Goal: Use online tool/utility: Use online tool/utility

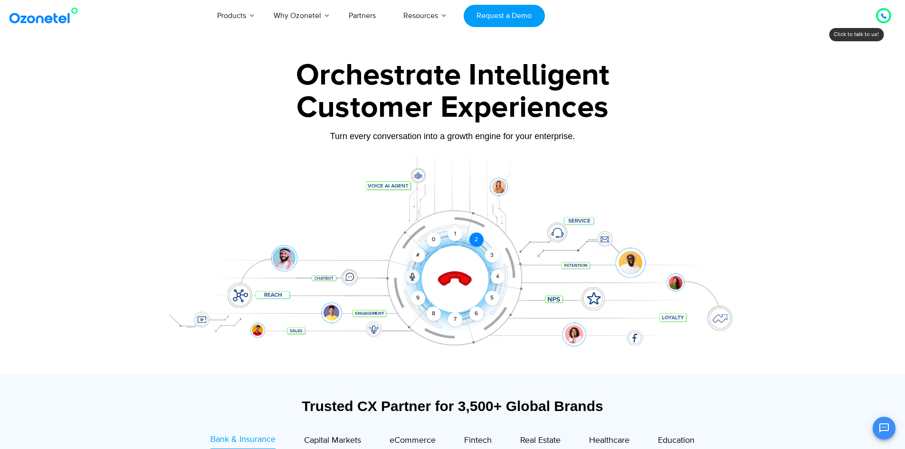
click at [478, 241] on div "2" at bounding box center [476, 240] width 14 height 14
click at [474, 241] on div "2" at bounding box center [476, 240] width 14 height 14
click at [453, 232] on div "1" at bounding box center [455, 234] width 14 height 14
click at [491, 251] on div "3" at bounding box center [491, 255] width 14 height 14
click at [494, 274] on div "4" at bounding box center [498, 277] width 14 height 14
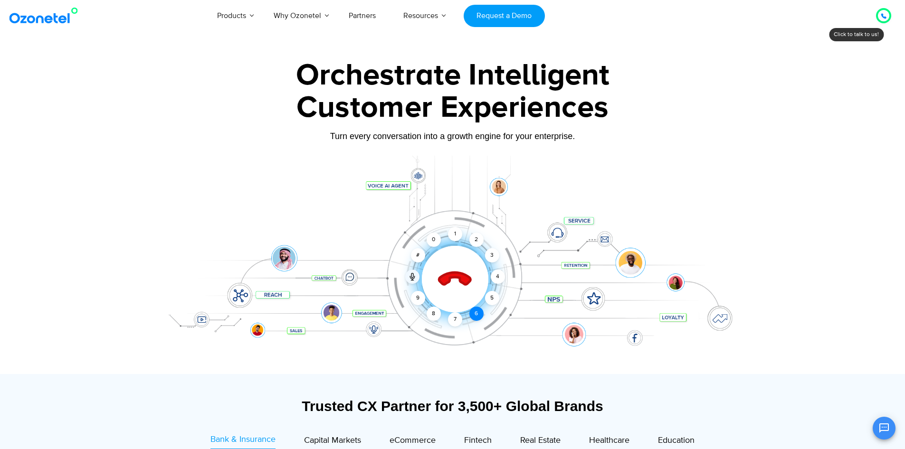
drag, startPoint x: 491, startPoint y: 301, endPoint x: 474, endPoint y: 315, distance: 22.3
click at [489, 302] on div "5" at bounding box center [491, 298] width 14 height 14
drag, startPoint x: 466, startPoint y: 316, endPoint x: 439, endPoint y: 314, distance: 27.1
click at [460, 316] on div "Click to end call Call connected 1 2 3 4 5 6 7 8 9 # 0" at bounding box center [453, 260] width 594 height 161
click at [439, 314] on div "8" at bounding box center [433, 314] width 14 height 14
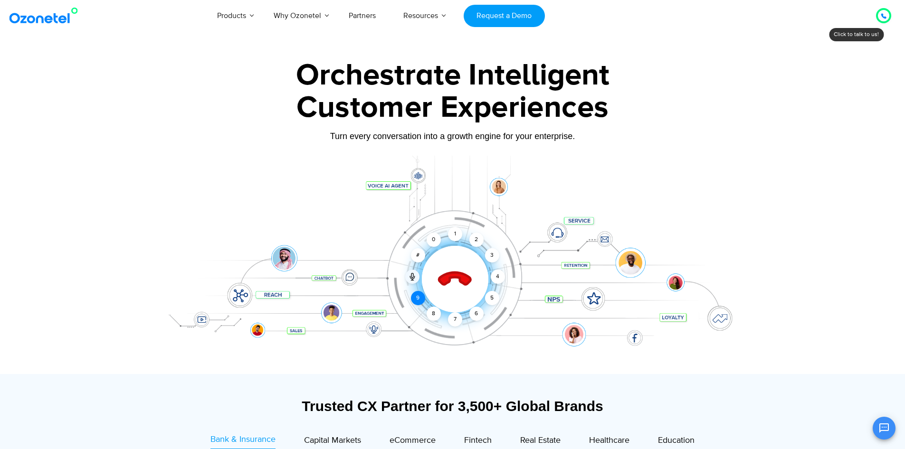
drag, startPoint x: 421, startPoint y: 301, endPoint x: 414, endPoint y: 296, distance: 8.6
click at [417, 298] on div "9" at bounding box center [418, 298] width 14 height 14
click at [412, 281] on line at bounding box center [412, 281] width 2 height 0
click at [409, 278] on icon at bounding box center [412, 277] width 8 height 8
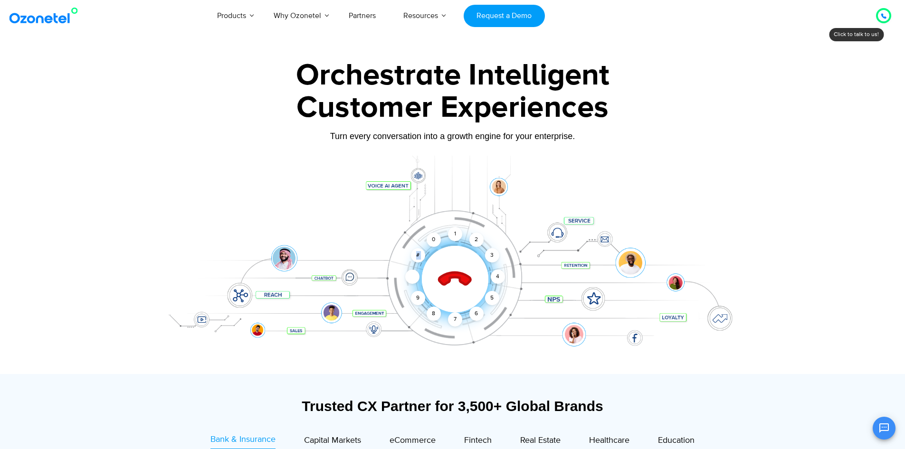
click at [409, 278] on icon at bounding box center [412, 277] width 8 height 8
click at [422, 271] on div "1 2 3 4 5 6 7 8 9 # 0" at bounding box center [419, 241] width 66 height 66
click at [525, 276] on div "Click to end call Call muted 1 2 3 4 5 6 7 8 9 # 0" at bounding box center [455, 260] width 589 height 38
click at [454, 273] on icon at bounding box center [454, 279] width 33 height 33
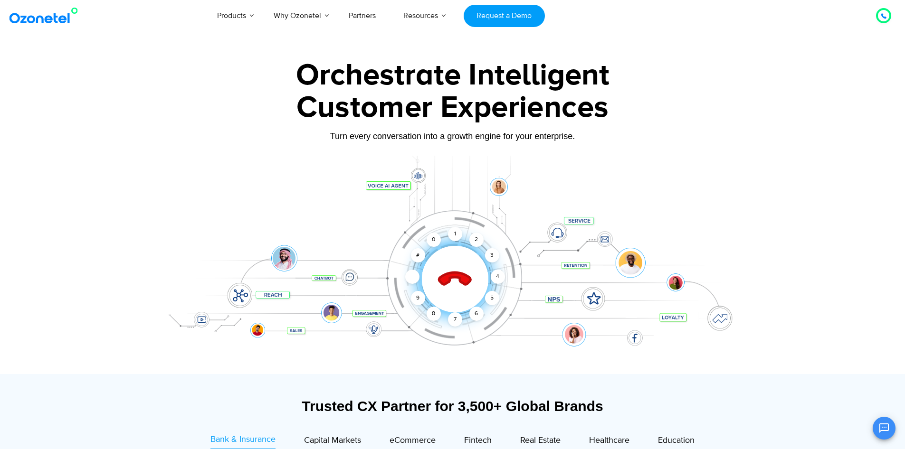
click at [464, 273] on icon at bounding box center [455, 279] width 40 height 40
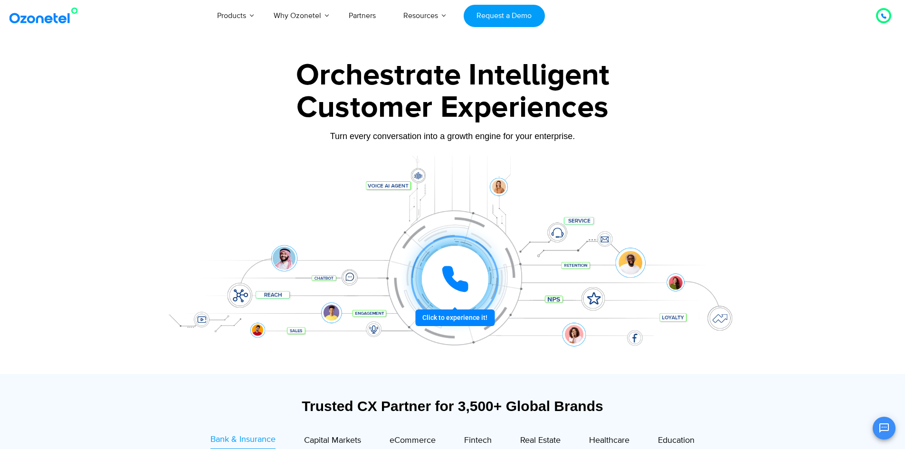
click at [464, 273] on icon at bounding box center [455, 279] width 28 height 28
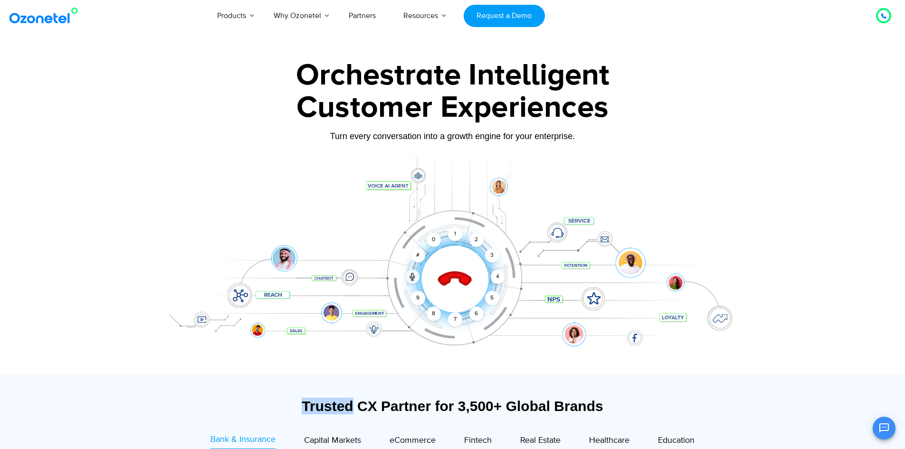
click at [464, 273] on icon at bounding box center [454, 279] width 33 height 33
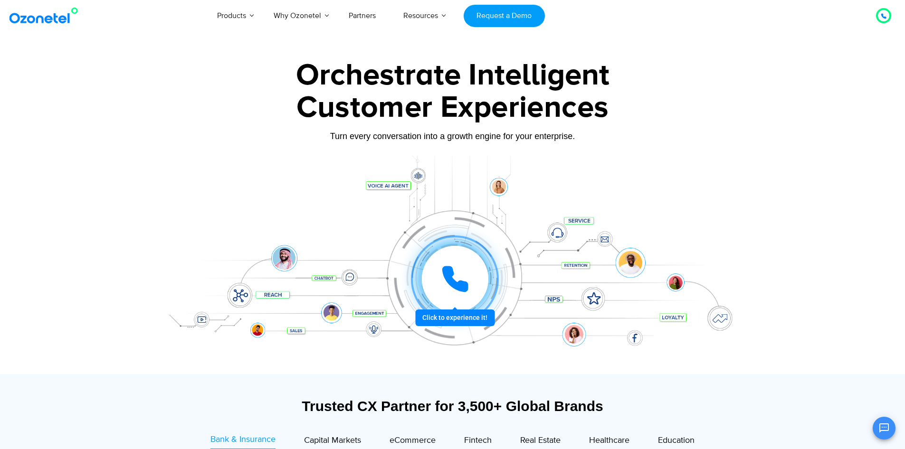
click at [436, 272] on div at bounding box center [455, 279] width 66 height 66
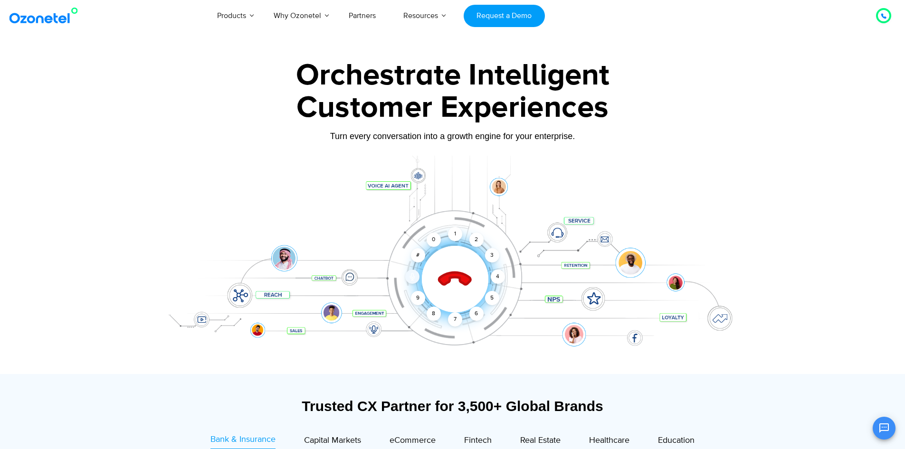
click at [414, 276] on icon at bounding box center [412, 277] width 8 height 8
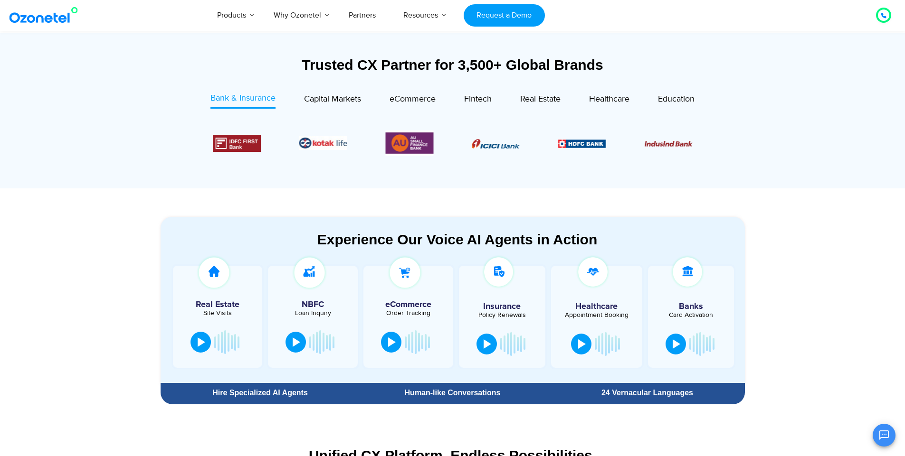
scroll to position [342, 0]
click at [199, 342] on div at bounding box center [202, 340] width 8 height 9
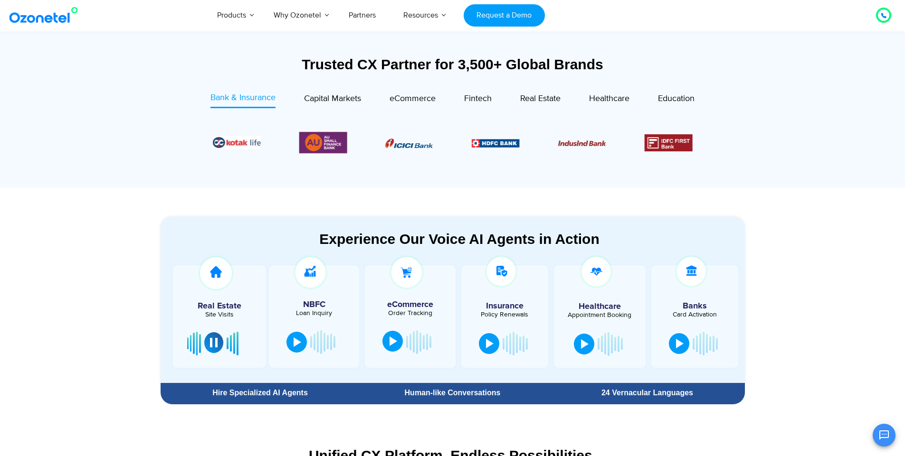
click at [390, 347] on button at bounding box center [392, 341] width 20 height 21
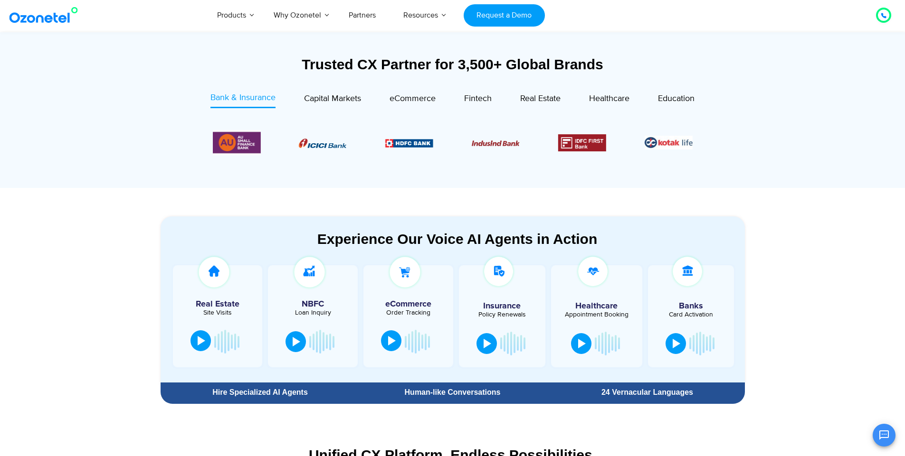
click at [393, 339] on div at bounding box center [392, 340] width 8 height 9
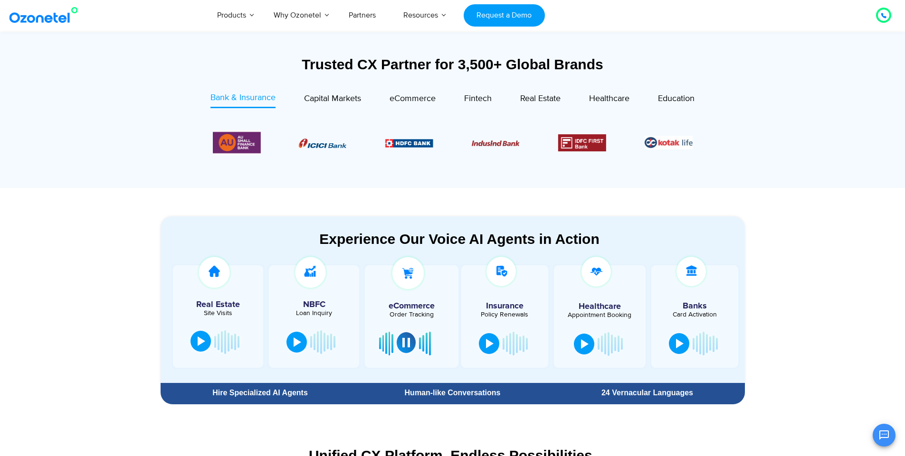
click at [403, 341] on div at bounding box center [406, 342] width 8 height 9
